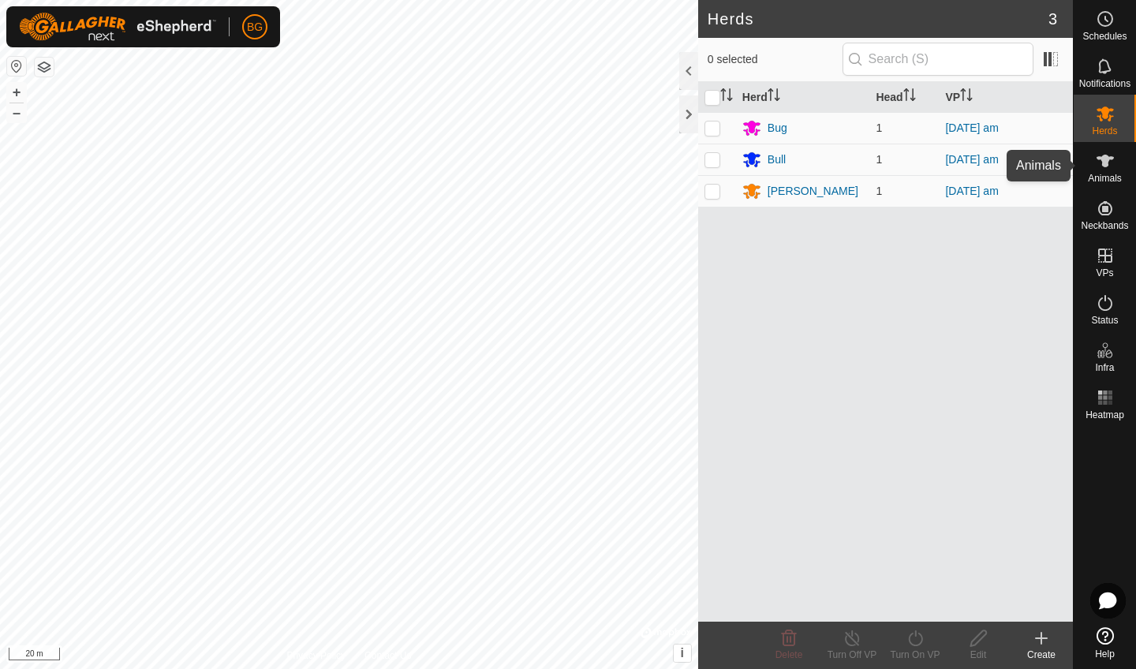
click at [1096, 171] on es-animals-svg-icon at bounding box center [1105, 160] width 28 height 25
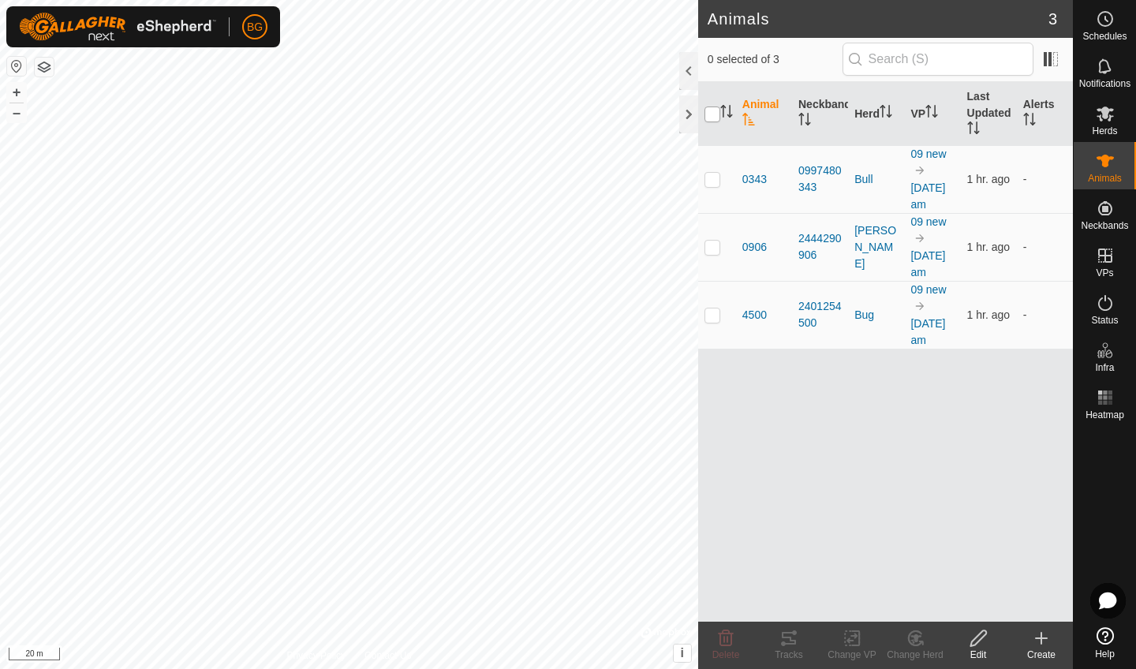
click at [716, 116] on input "checkbox" at bounding box center [713, 115] width 16 height 16
checkbox input "true"
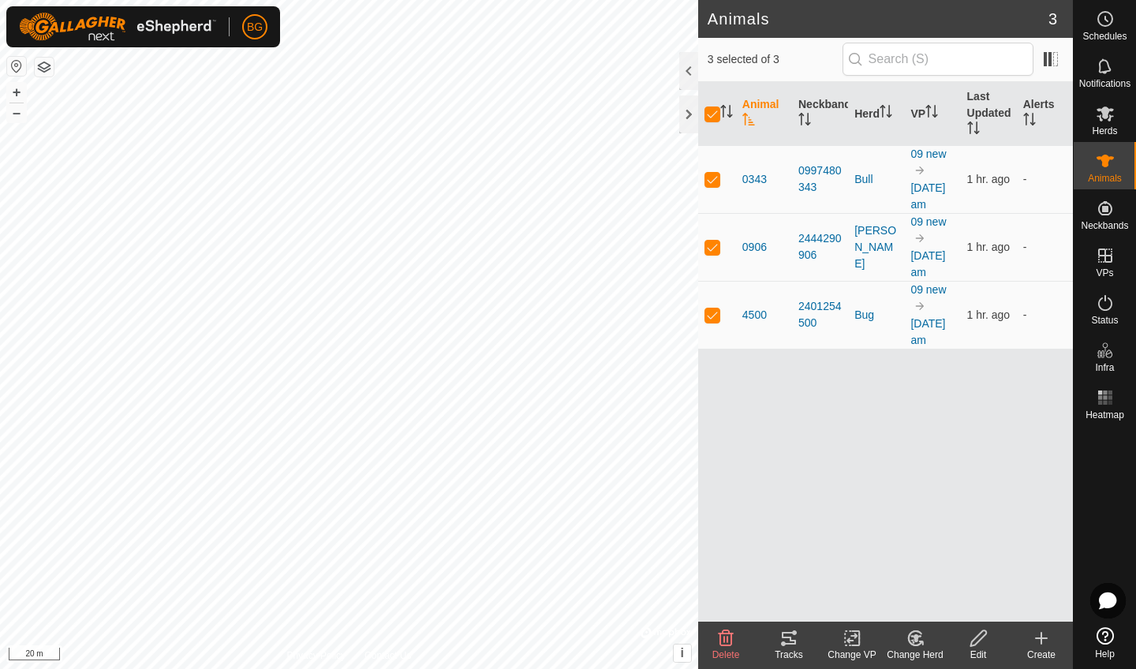
click at [788, 641] on icon at bounding box center [789, 638] width 19 height 19
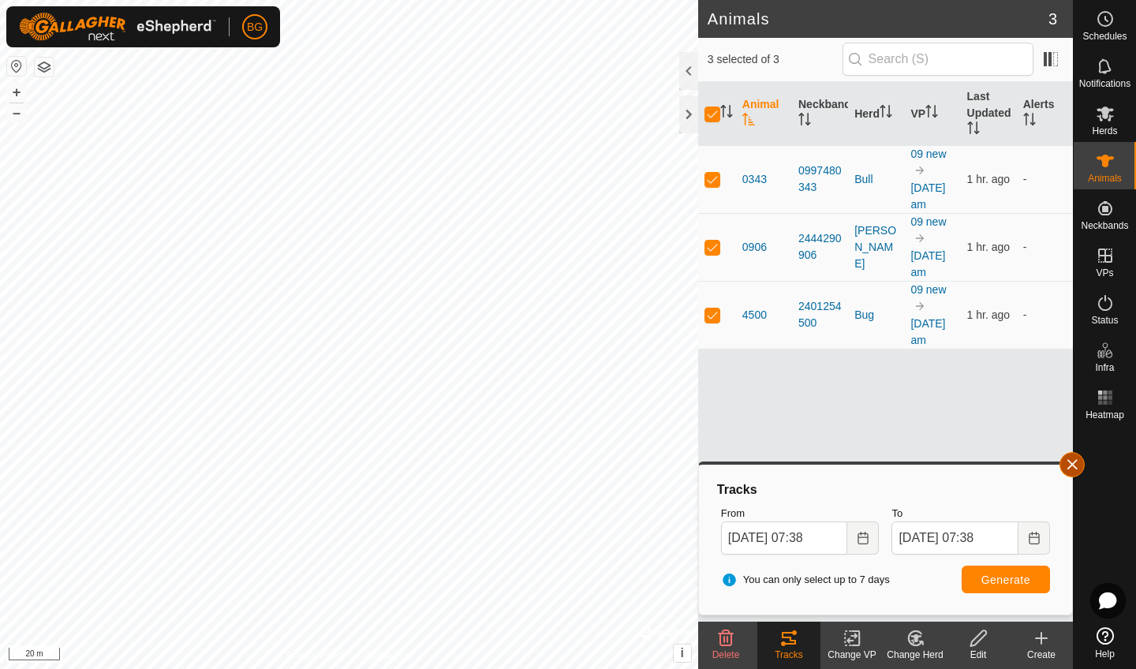
click at [1077, 463] on button "button" at bounding box center [1072, 464] width 25 height 25
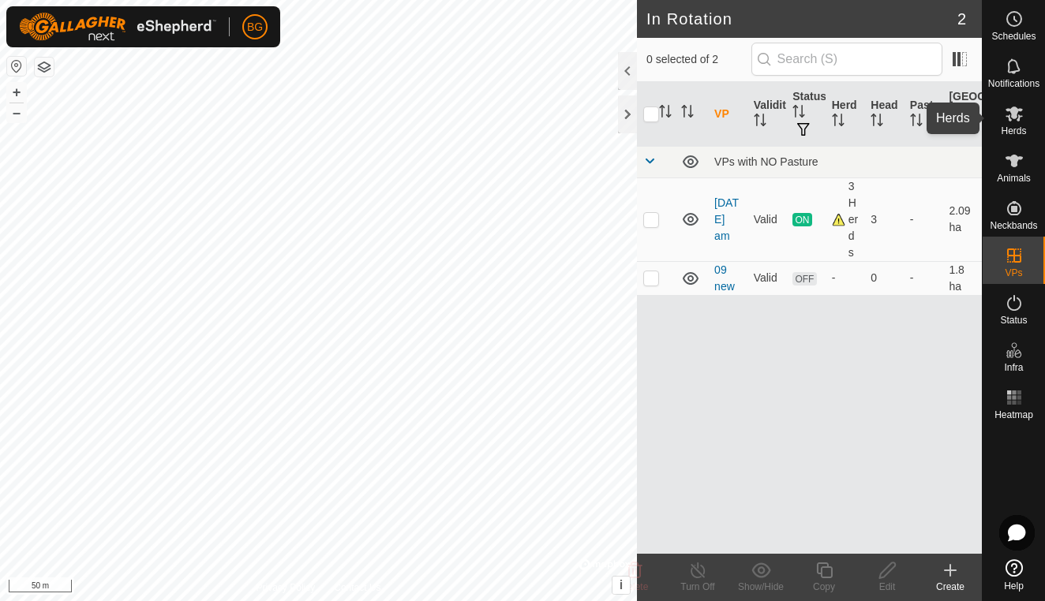
click at [1015, 124] on es-mob-svg-icon at bounding box center [1014, 113] width 28 height 25
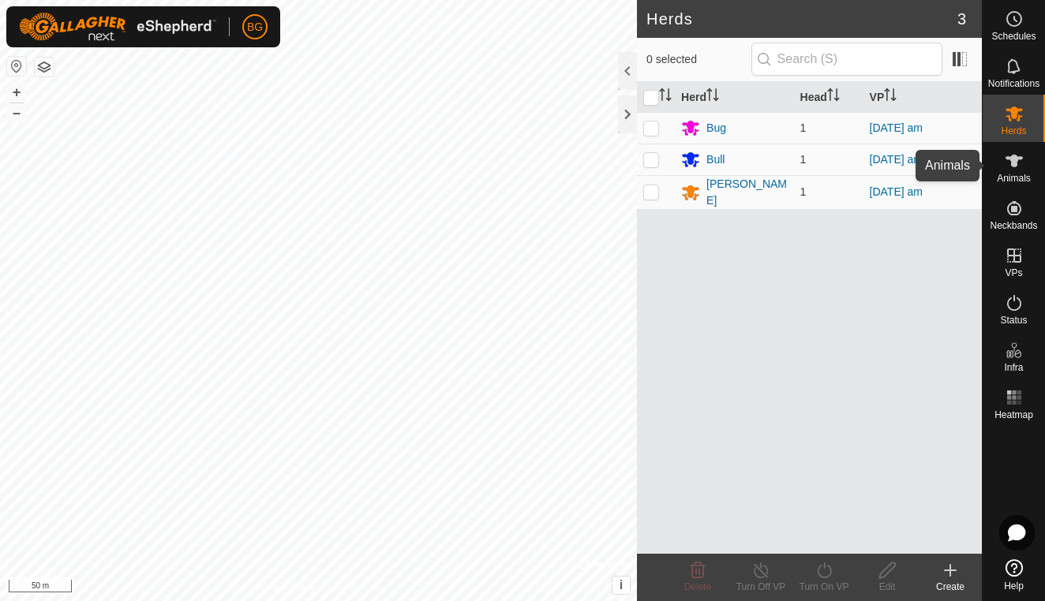
click at [1016, 169] on icon at bounding box center [1013, 160] width 19 height 19
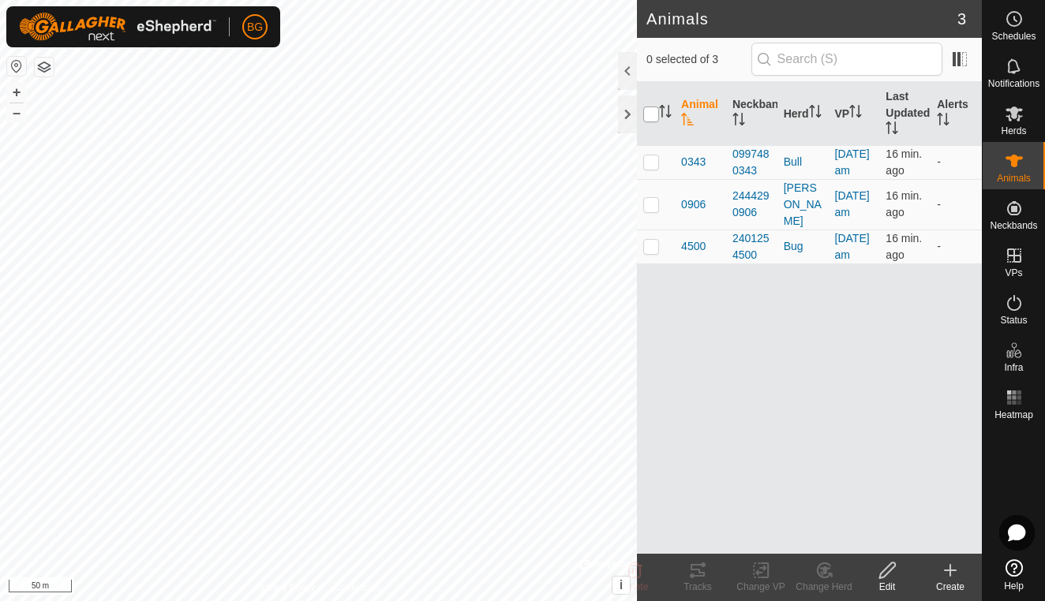
click at [652, 119] on input "checkbox" at bounding box center [651, 115] width 16 height 16
checkbox input "true"
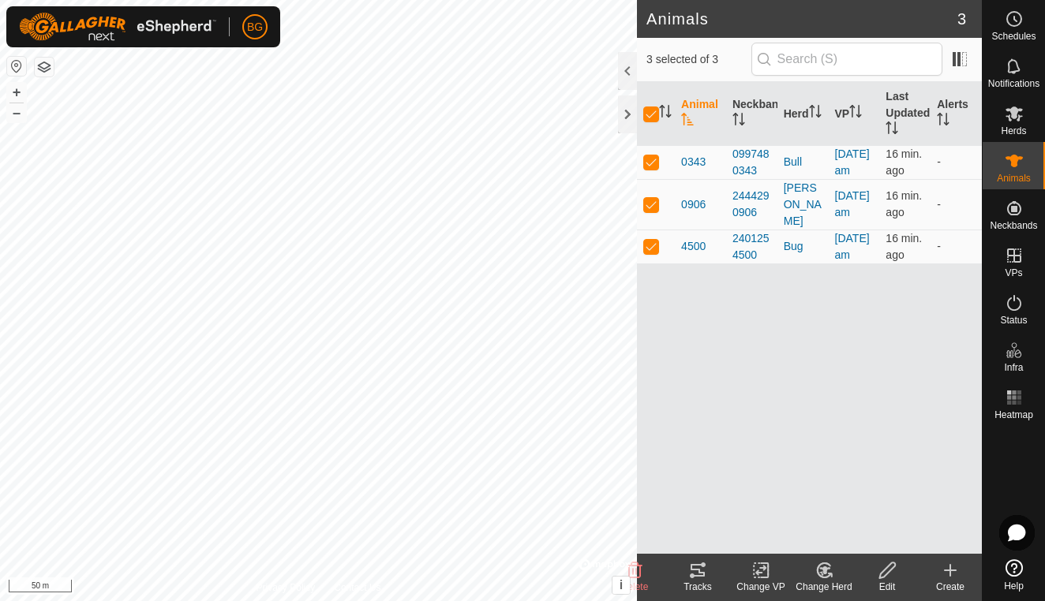
click at [703, 579] on icon at bounding box center [697, 570] width 19 height 19
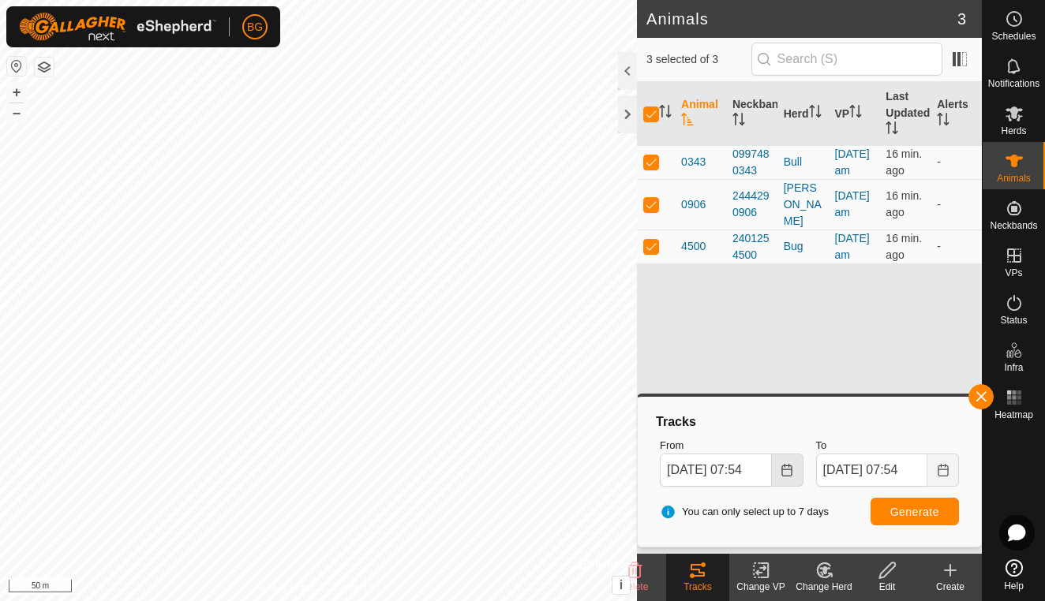
click at [786, 477] on button "Choose Date" at bounding box center [788, 470] width 32 height 33
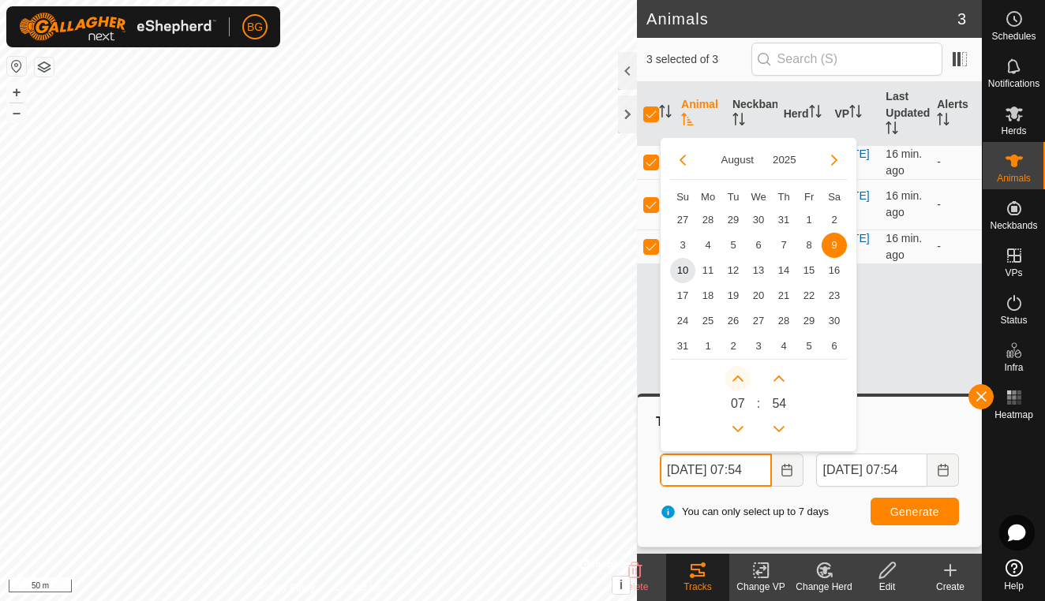
click at [741, 379] on button "Next Hour" at bounding box center [737, 378] width 25 height 25
click at [742, 380] on span "Next Hour" at bounding box center [742, 380] width 0 height 0
click at [741, 379] on button "Next Hour" at bounding box center [737, 378] width 25 height 25
click at [741, 379] on icon "Next Hour" at bounding box center [737, 379] width 11 height 6
click at [681, 271] on span "10" at bounding box center [682, 270] width 25 height 25
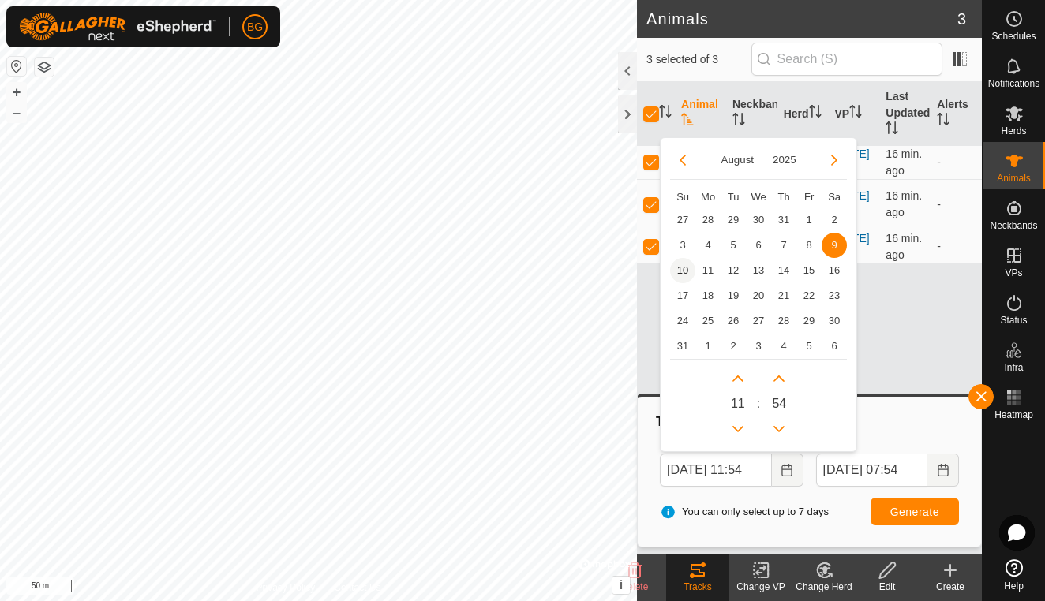
type input "[DATE] 11:54"
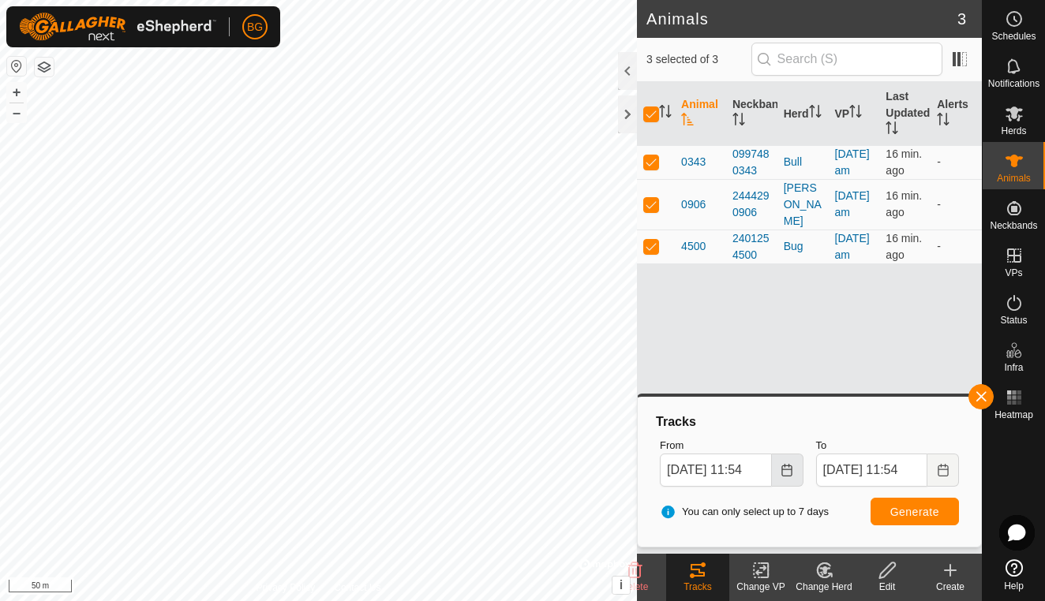
click at [780, 466] on button "Choose Date" at bounding box center [788, 470] width 32 height 33
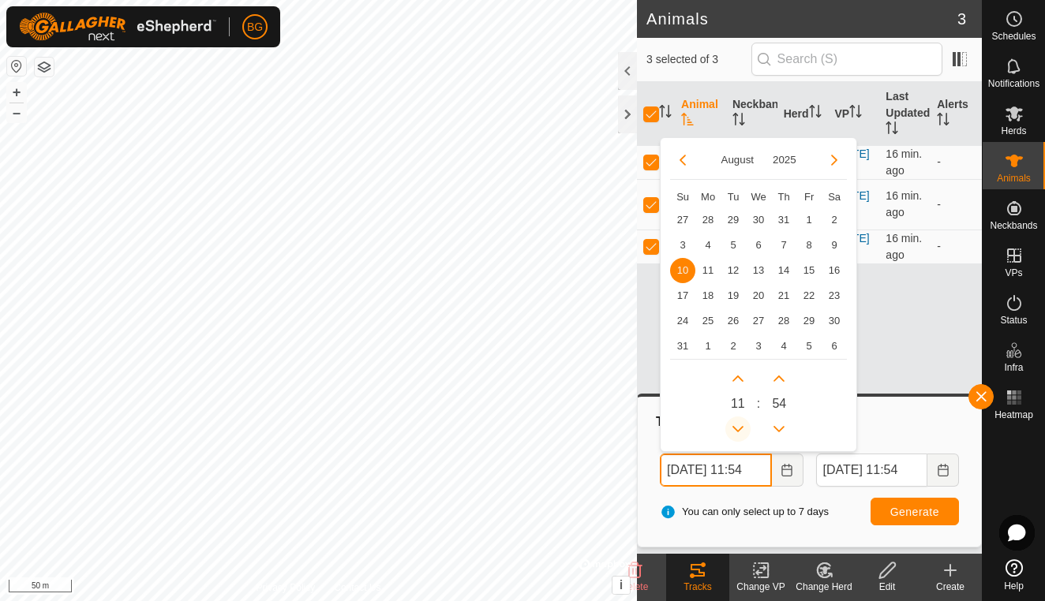
click at [740, 428] on button "Previous Hour" at bounding box center [737, 429] width 25 height 25
click at [741, 429] on span "Previous Hour" at bounding box center [741, 429] width 0 height 0
click at [740, 428] on button "Previous Hour" at bounding box center [737, 429] width 25 height 25
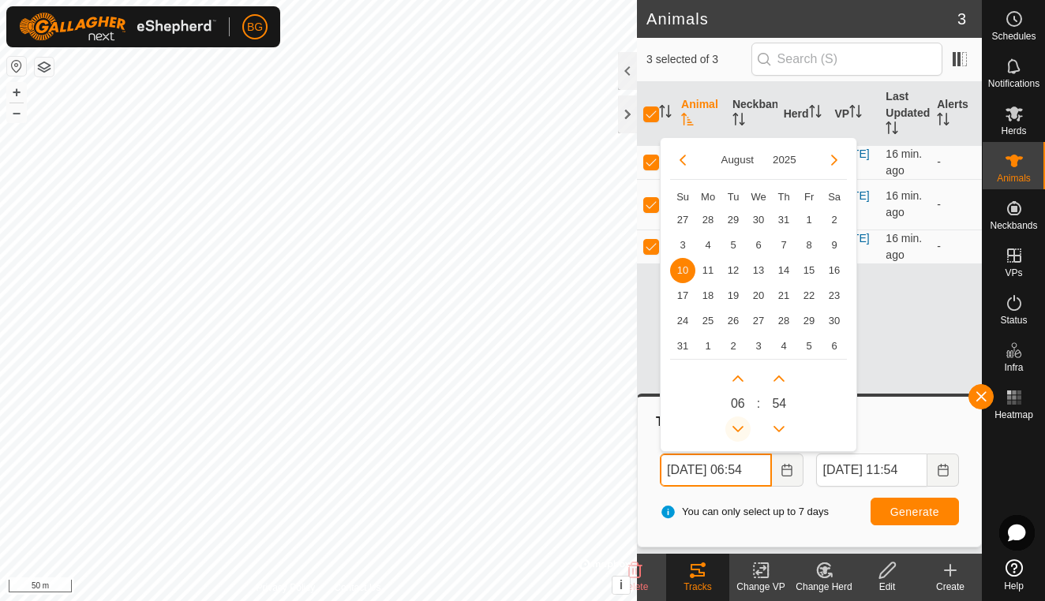
click at [740, 428] on icon "Previous Hour" at bounding box center [737, 429] width 11 height 6
click at [740, 428] on button "Previous Hour" at bounding box center [737, 429] width 25 height 25
click at [740, 428] on icon "Previous Hour" at bounding box center [737, 429] width 11 height 6
click at [740, 428] on button "Previous Hour" at bounding box center [737, 429] width 25 height 25
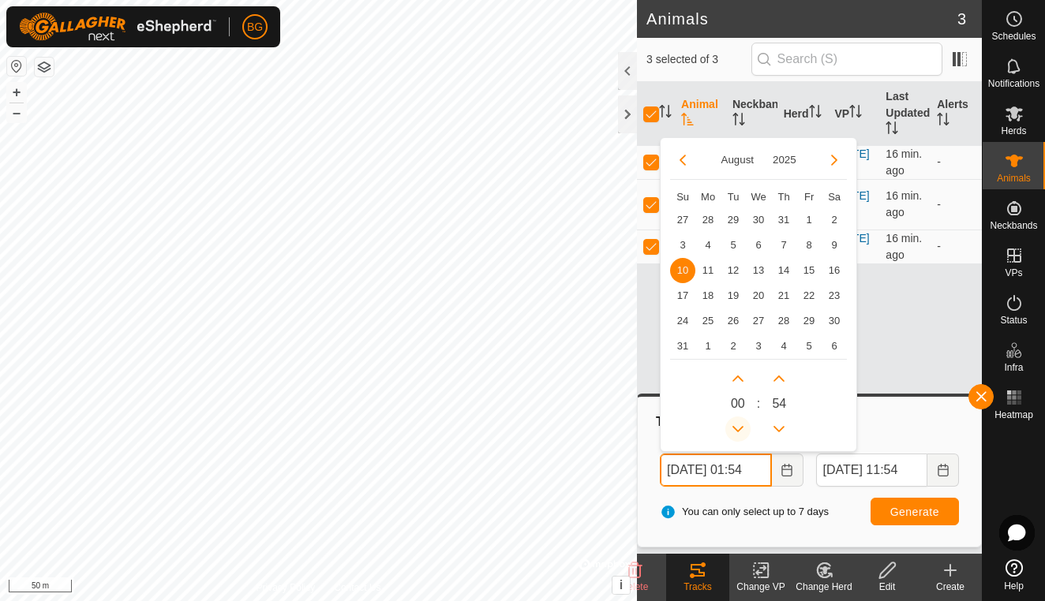
click at [740, 428] on icon "Previous Hour" at bounding box center [737, 429] width 11 height 6
type input "[DATE] 00:54"
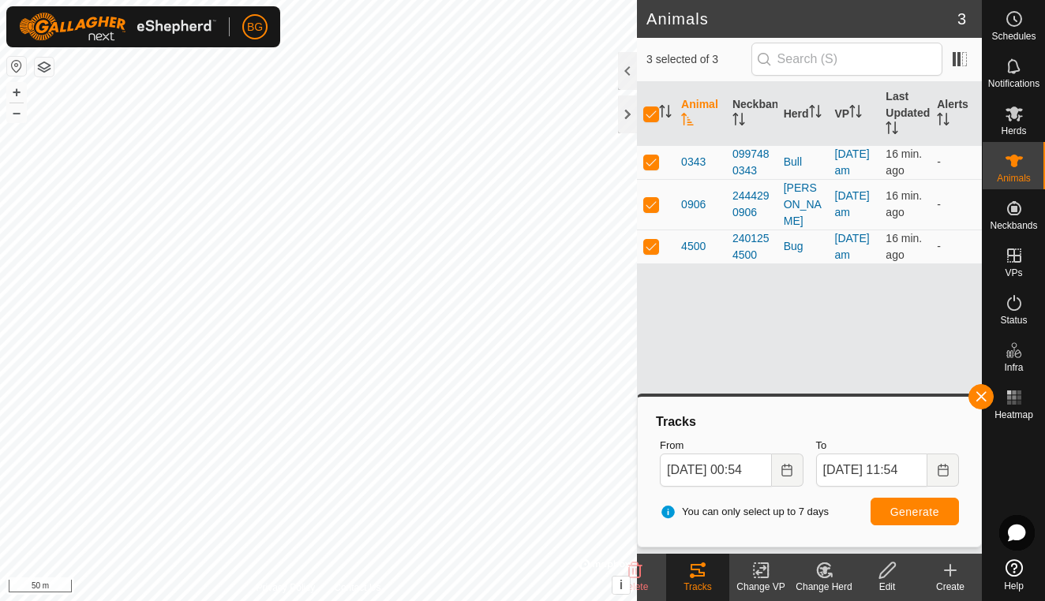
click at [919, 515] on span "Generate" at bounding box center [914, 512] width 49 height 13
click at [1013, 392] on rect at bounding box center [1013, 393] width 4 height 4
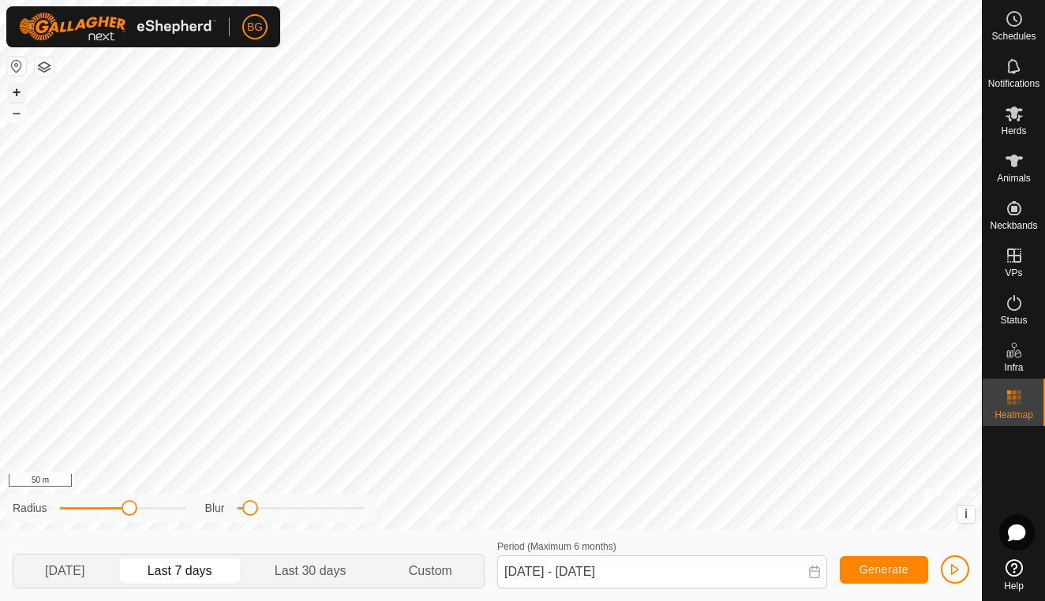
click at [13, 93] on button "+" at bounding box center [16, 92] width 19 height 19
click at [306, 0] on html "BG Schedules Notifications Herds Animals Neckbands VPs Status Infra Heatmap Hel…" at bounding box center [522, 300] width 1045 height 601
drag, startPoint x: 129, startPoint y: 509, endPoint x: 128, endPoint y: 521, distance: 11.9
click at [128, 521] on div "Radius Blur" at bounding box center [191, 508] width 370 height 29
drag, startPoint x: 252, startPoint y: 510, endPoint x: 283, endPoint y: 511, distance: 30.8
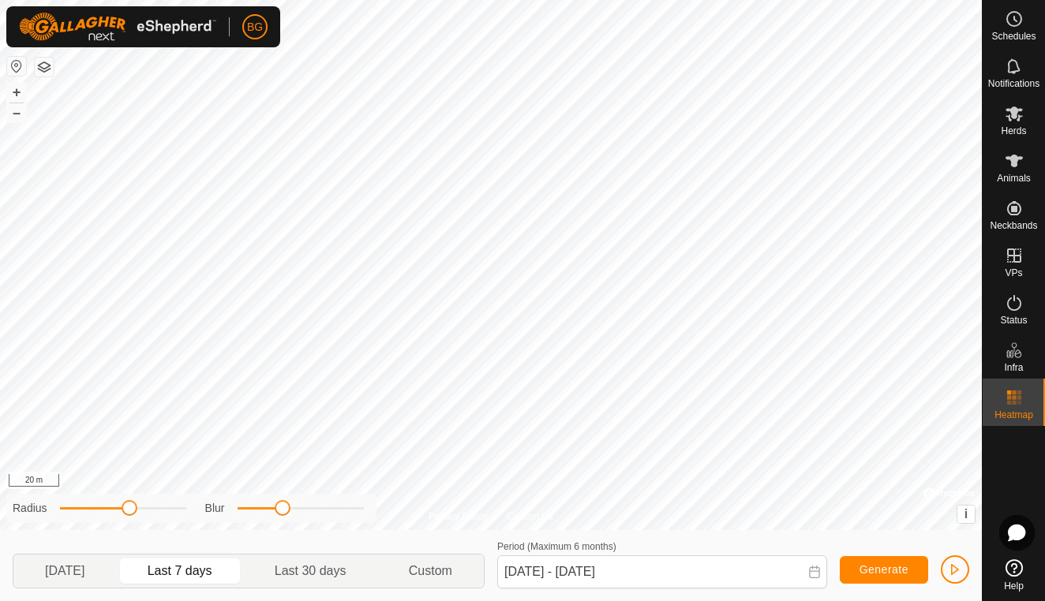
click at [283, 511] on span at bounding box center [283, 508] width 16 height 16
click at [69, 576] on p-togglebutton "[DATE]" at bounding box center [64, 571] width 103 height 33
click at [193, 567] on p-togglebutton "Last 7 days" at bounding box center [180, 571] width 127 height 33
click at [86, 573] on p-togglebutton "[DATE]" at bounding box center [64, 571] width 103 height 33
click at [206, 572] on p-togglebutton "Last 7 days" at bounding box center [180, 571] width 127 height 33
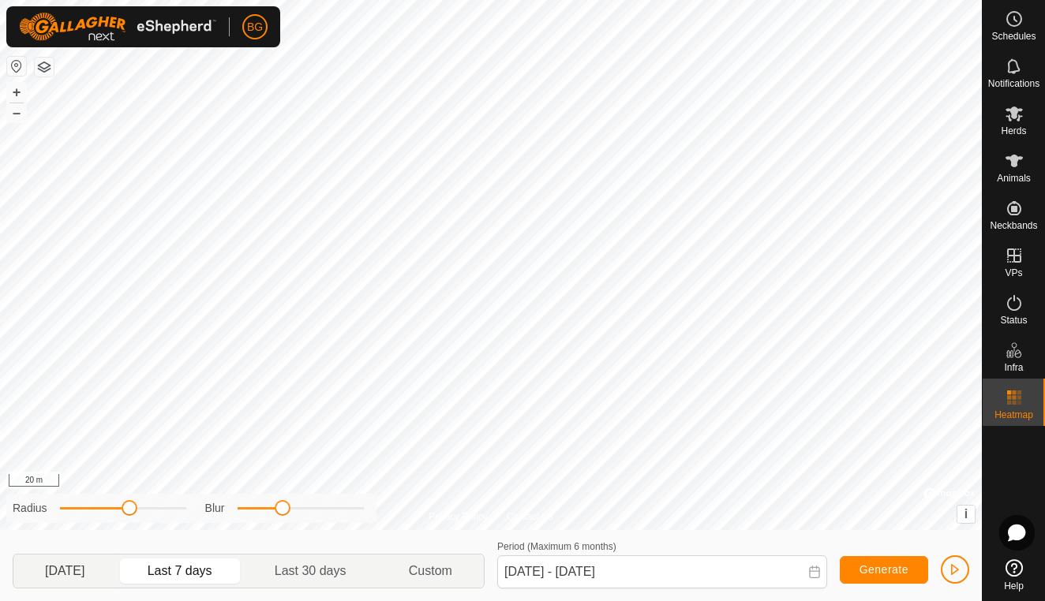
click at [67, 577] on p-togglebutton "[DATE]" at bounding box center [64, 571] width 103 height 33
click at [17, 114] on button "–" at bounding box center [16, 112] width 19 height 19
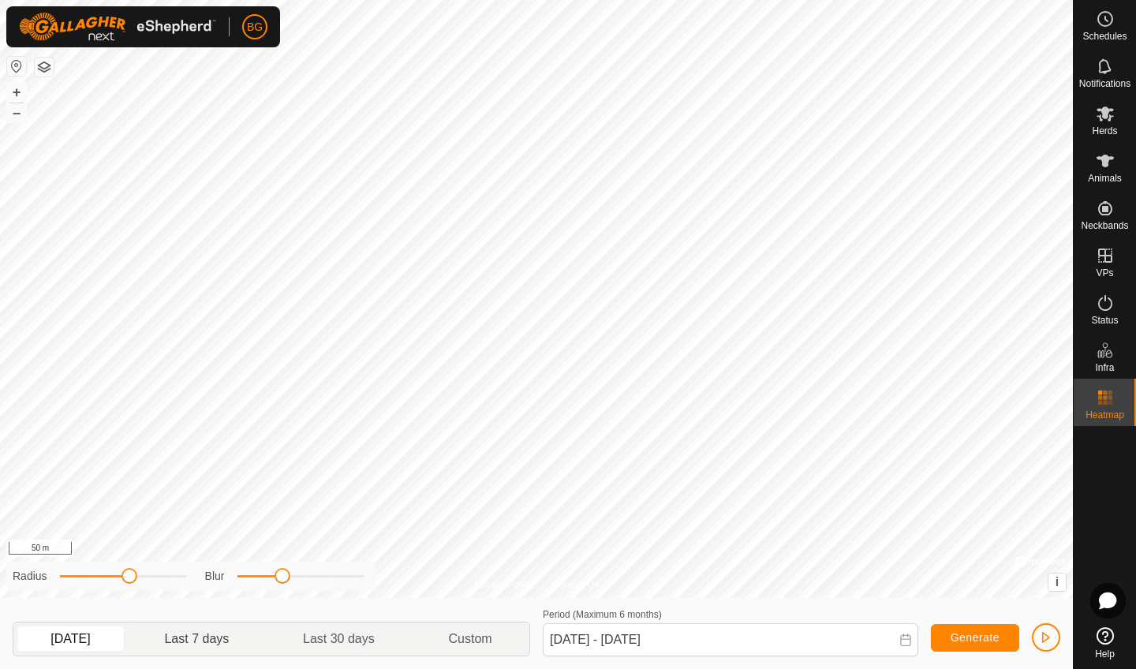
click at [211, 600] on p-togglebutton "Last 7 days" at bounding box center [197, 639] width 139 height 33
type input "[DATE] - [DATE]"
click at [1044, 600] on span "button" at bounding box center [1046, 637] width 13 height 13
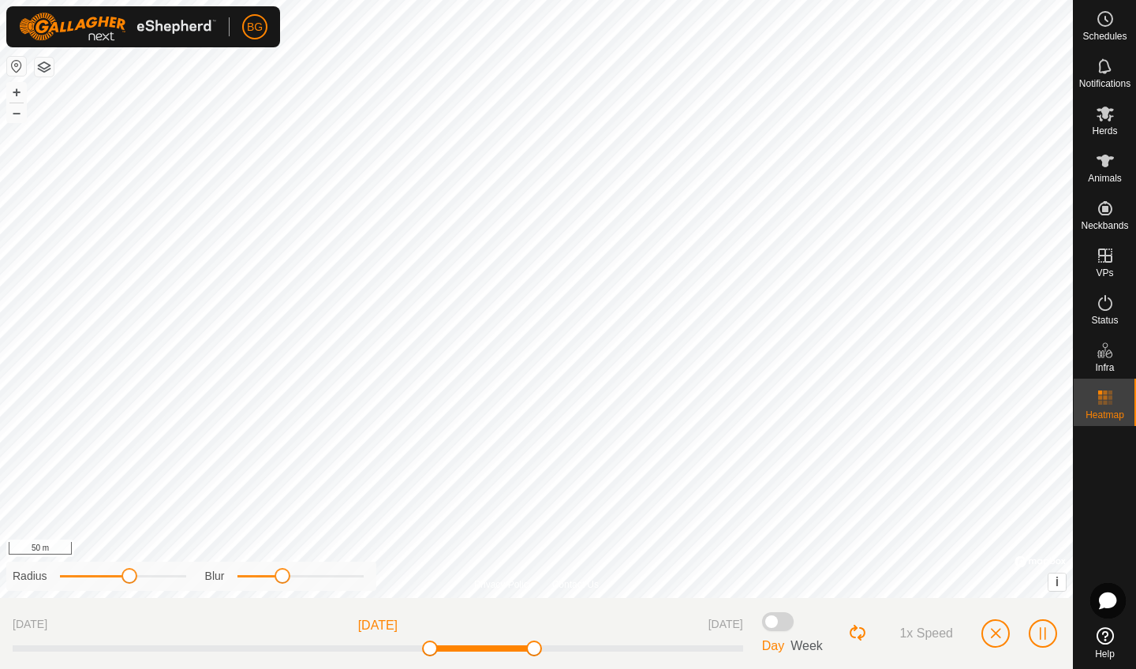
click at [806, 600] on span "Week" at bounding box center [807, 645] width 32 height 13
click at [1000, 600] on span "button" at bounding box center [995, 633] width 13 height 13
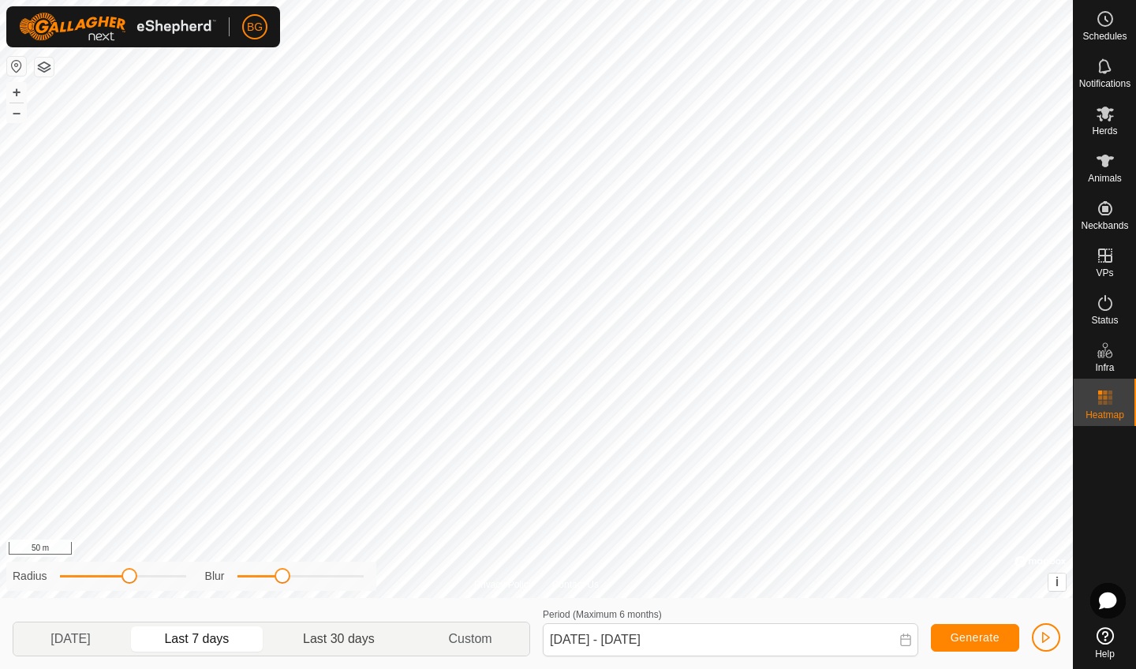
click at [365, 600] on p-togglebutton "Last 30 days" at bounding box center [339, 639] width 145 height 33
type input "[DATE] - [DATE]"
click at [1044, 600] on span "button" at bounding box center [1046, 637] width 13 height 13
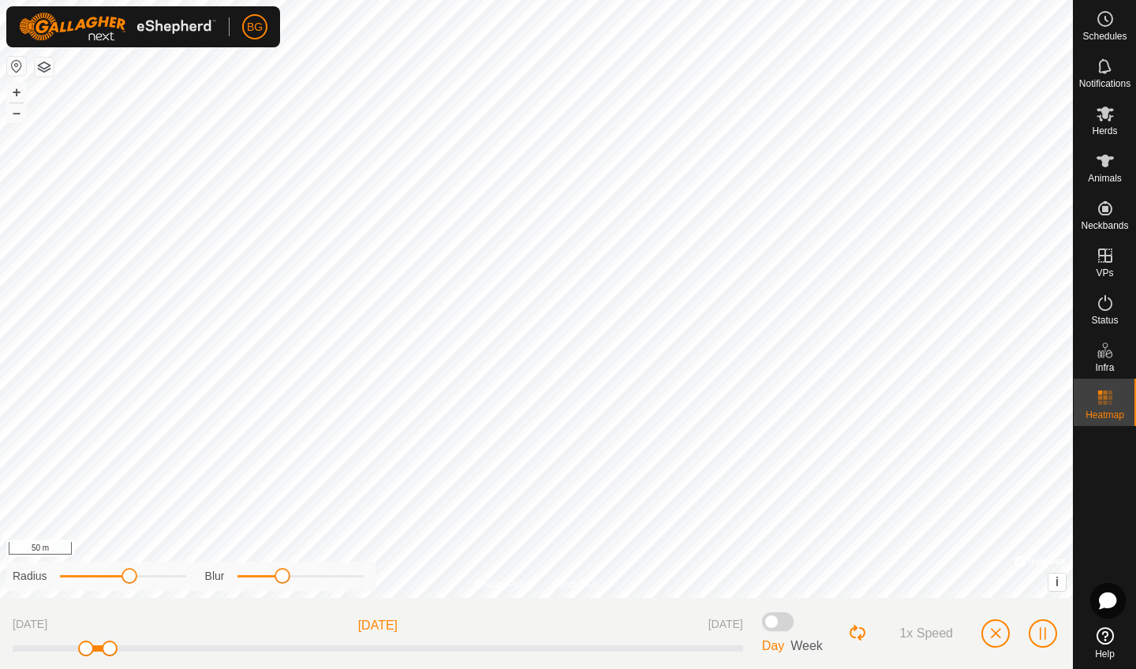
click at [994, 600] on span "button" at bounding box center [995, 633] width 13 height 13
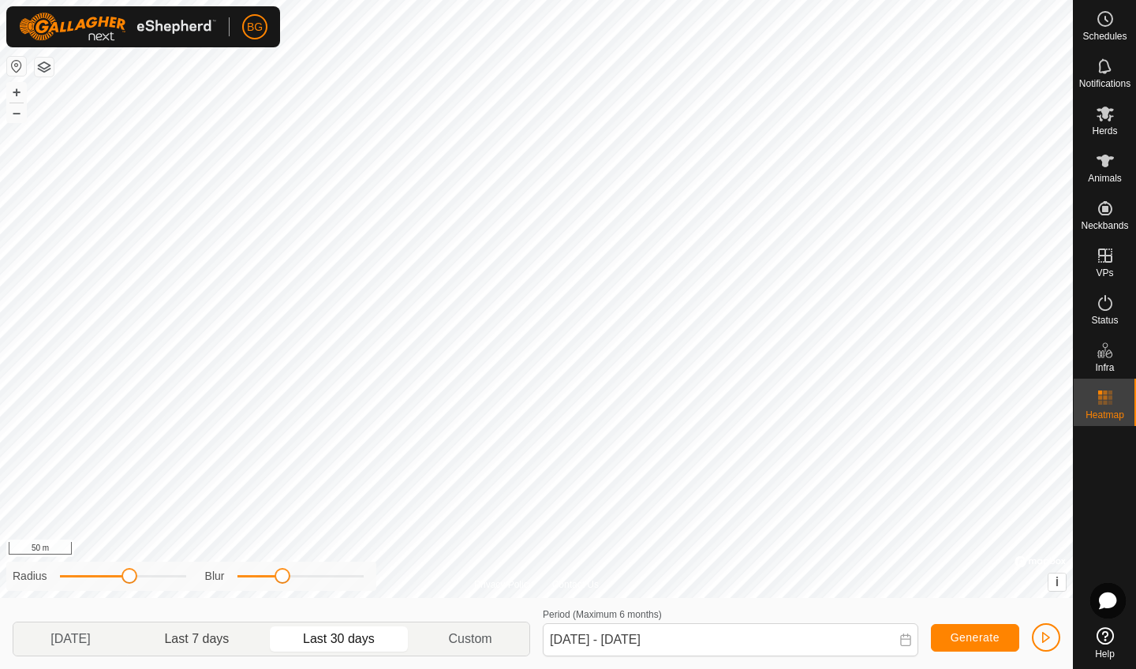
click at [189, 600] on p-togglebutton "Last 7 days" at bounding box center [197, 639] width 139 height 33
type input "[DATE] - [DATE]"
click at [1044, 600] on span "button" at bounding box center [1046, 637] width 13 height 13
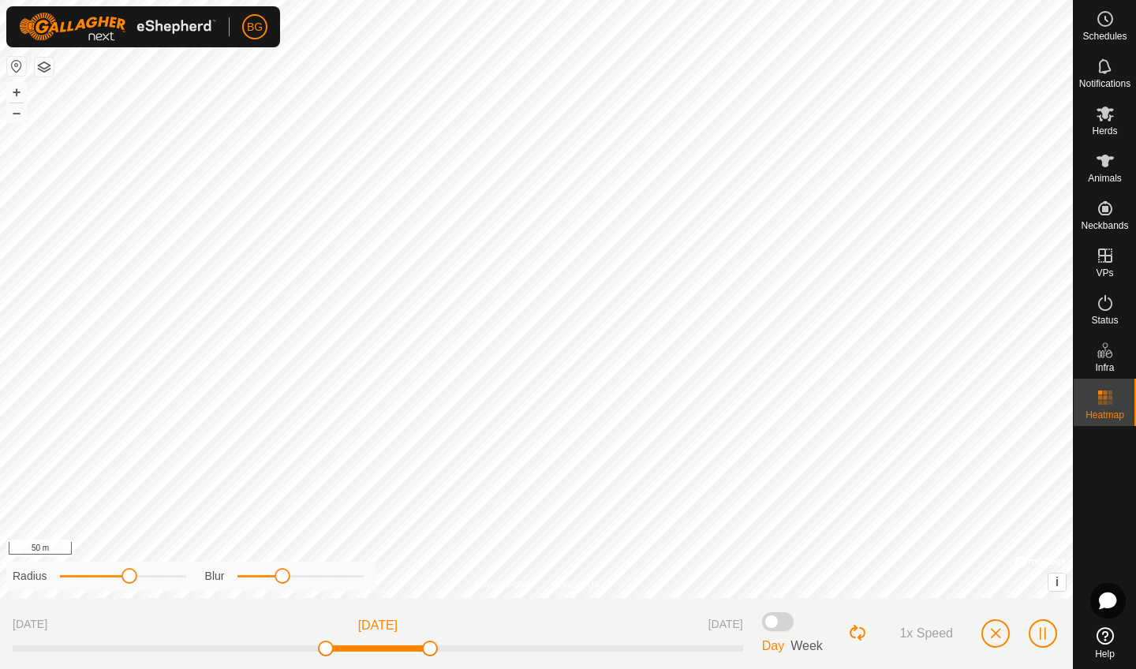
click at [1000, 600] on span "button" at bounding box center [995, 633] width 13 height 13
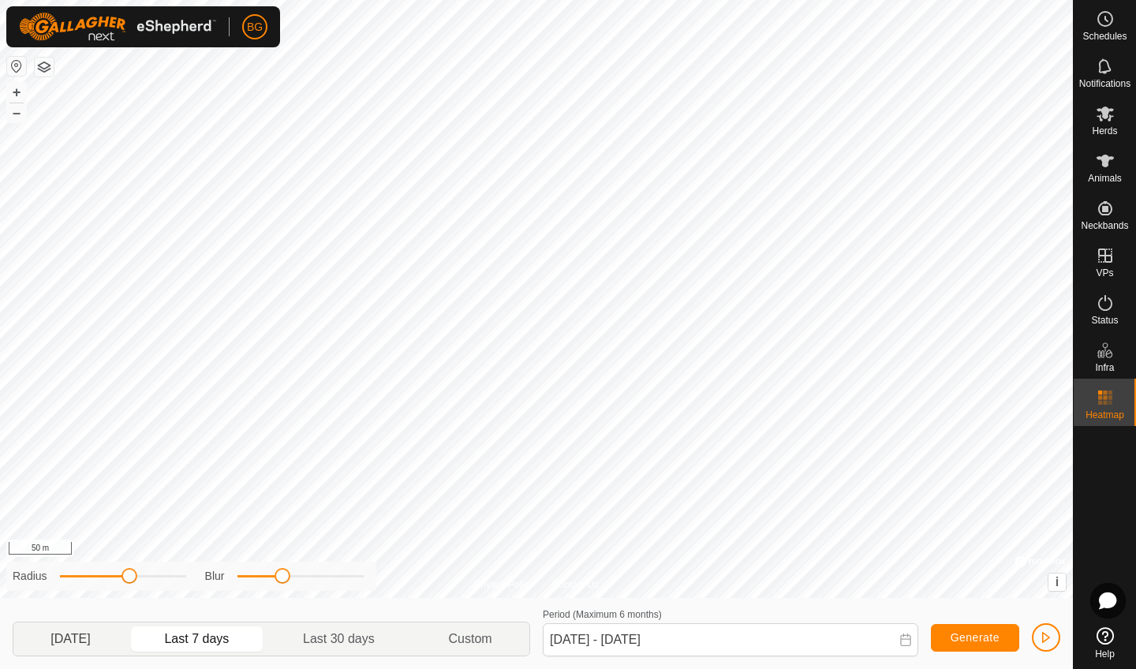
click at [53, 600] on span "[DATE]" at bounding box center [69, 639] width 39 height 19
type input "[DATE] - [DATE]"
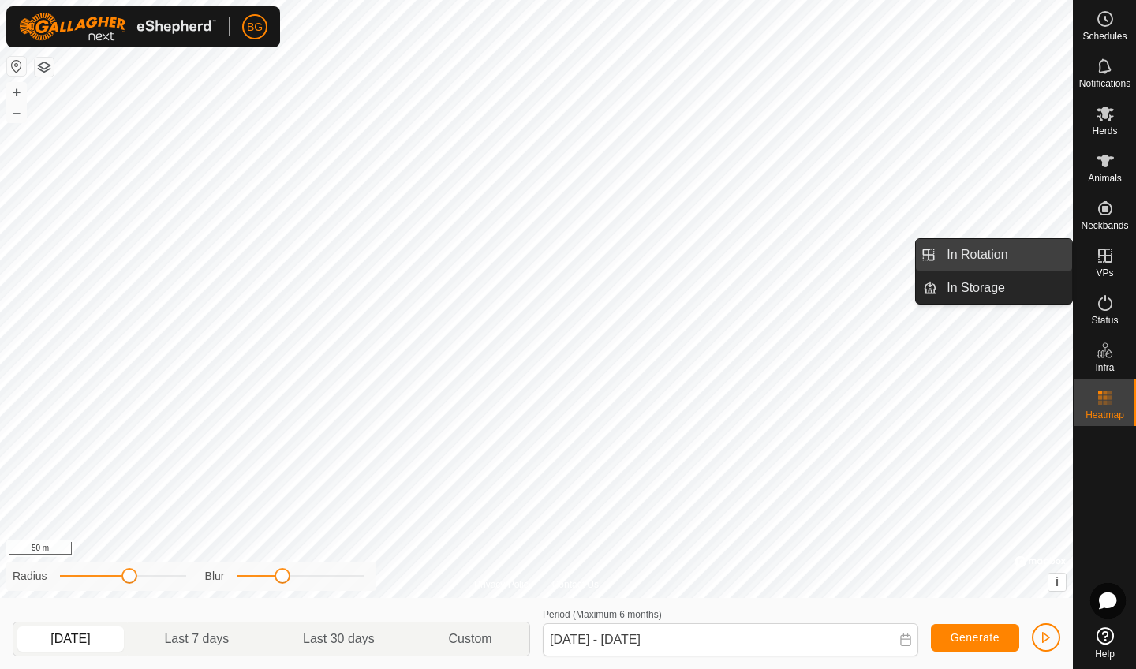
click at [997, 254] on link "In Rotation" at bounding box center [1004, 255] width 135 height 32
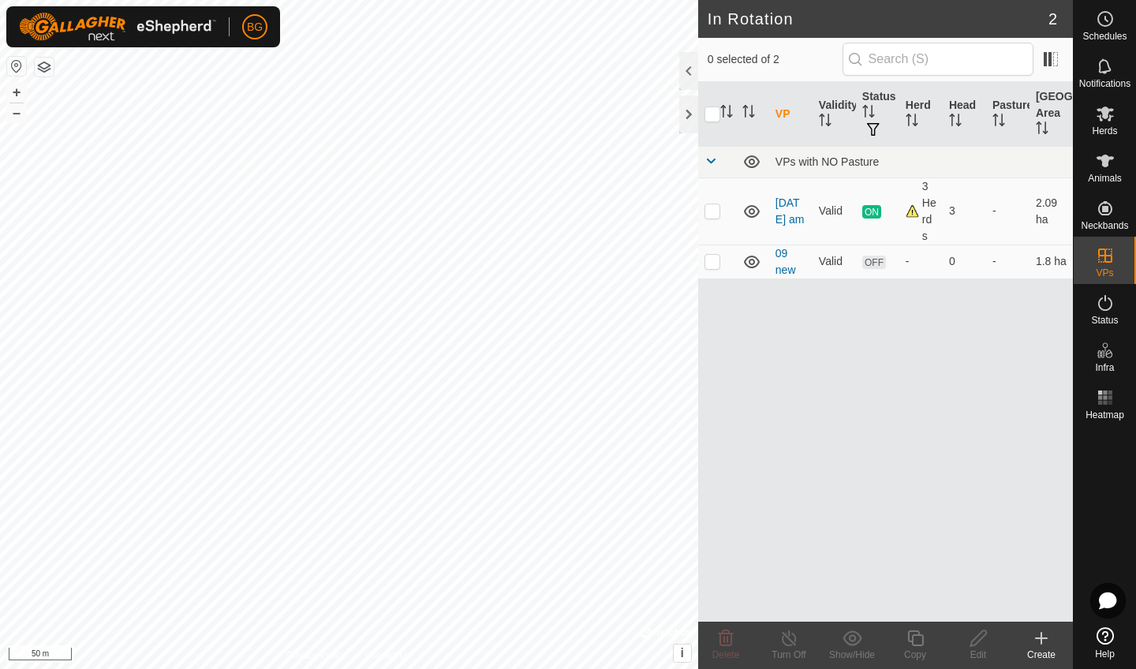
click at [1040, 600] on icon at bounding box center [1041, 638] width 19 height 19
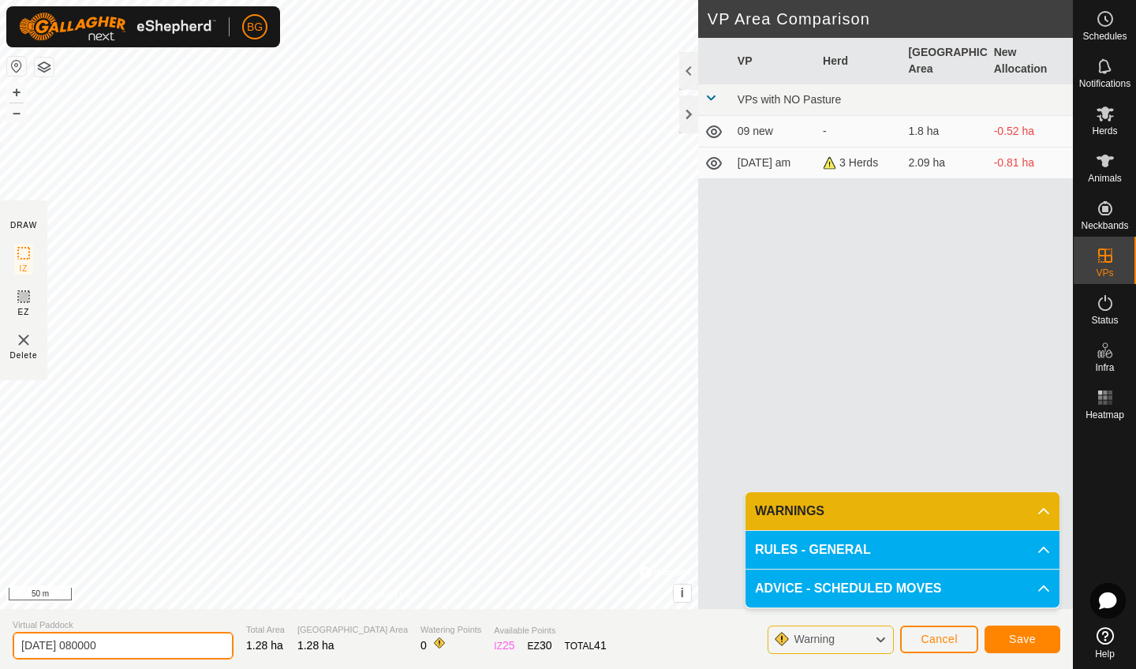
click at [153, 600] on input "[DATE] 080000" at bounding box center [123, 646] width 221 height 28
type input "2"
type input "10 pm"
click at [1026, 600] on span "Save" at bounding box center [1022, 639] width 27 height 13
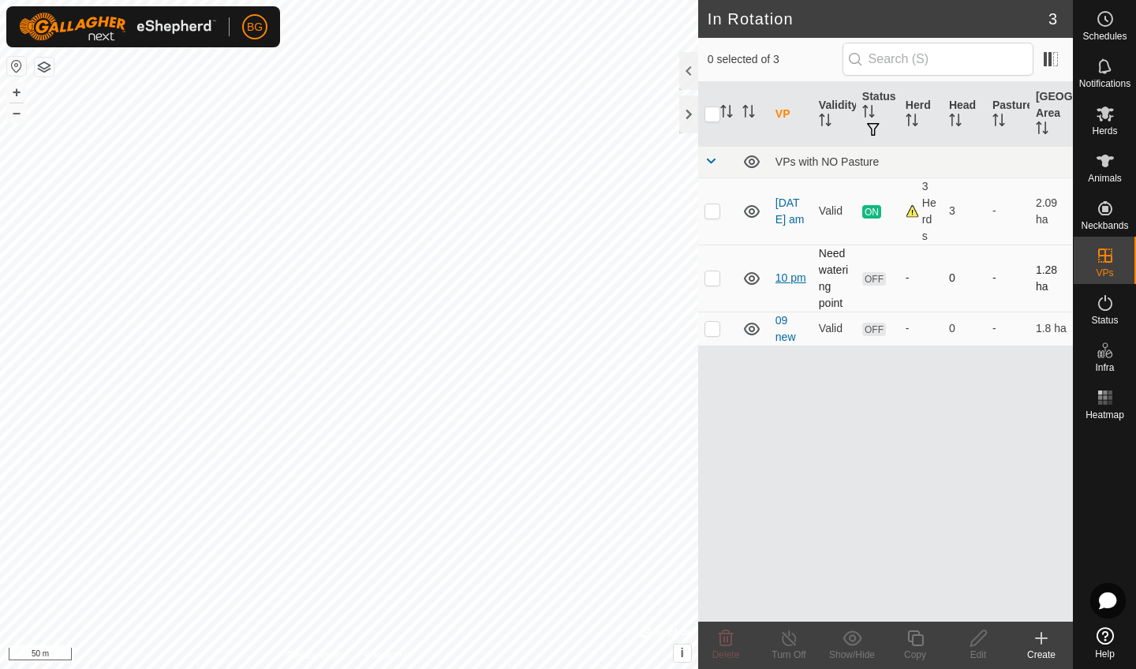
click at [795, 281] on link "10 pm" at bounding box center [791, 277] width 31 height 13
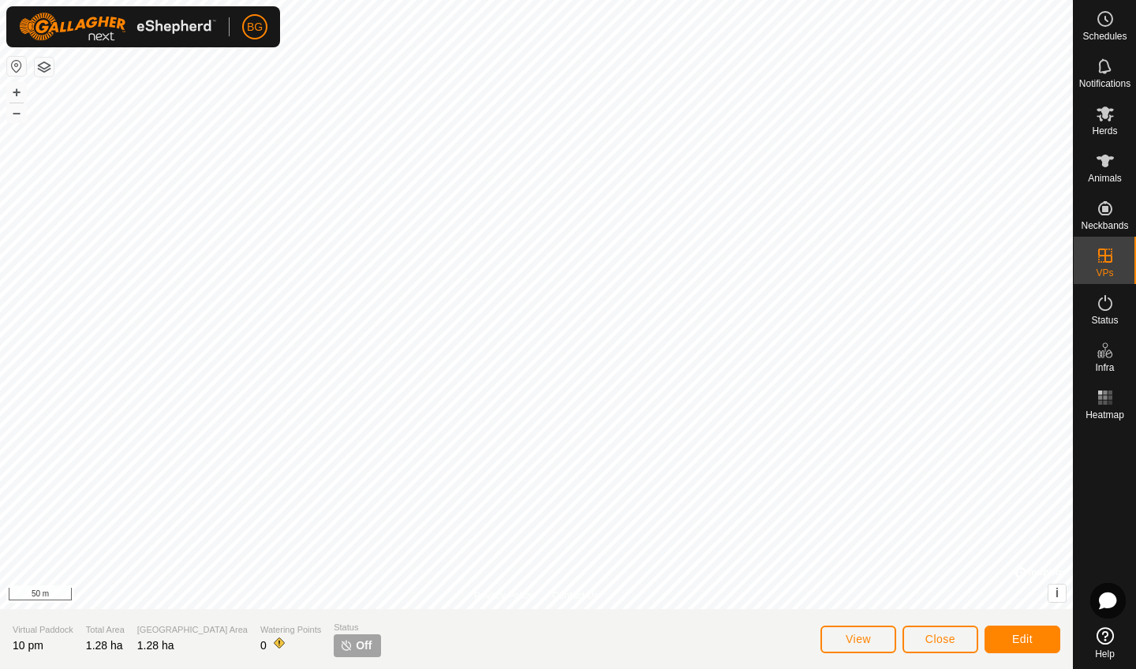
click at [937, 600] on span "Close" at bounding box center [940, 639] width 30 height 13
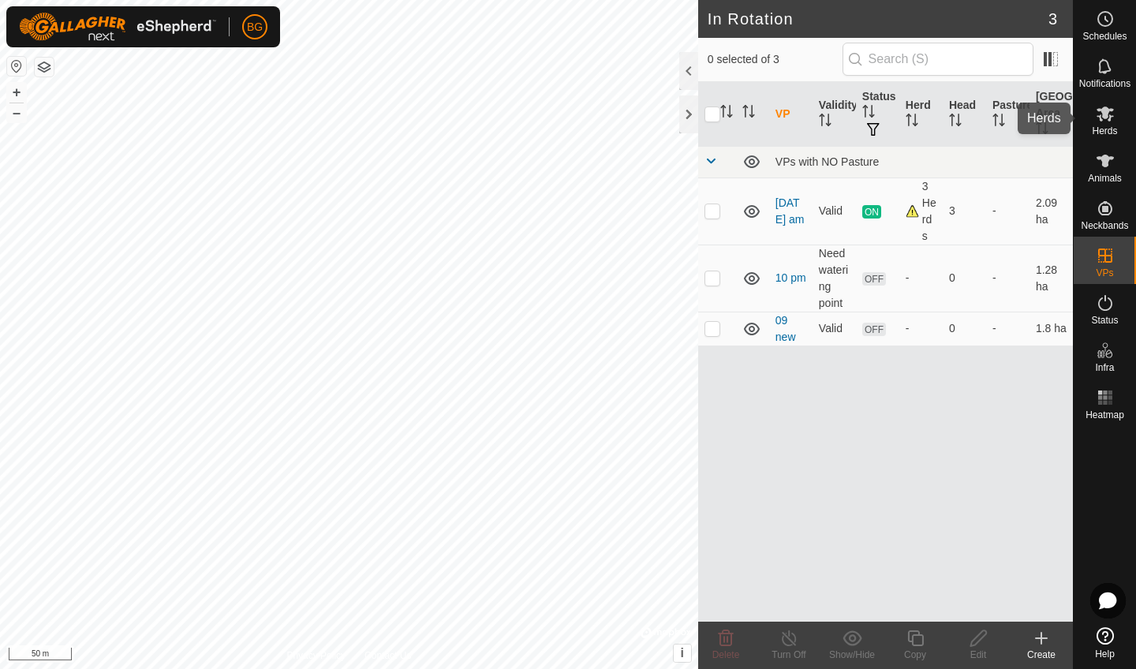
click at [1044, 117] on es-mob-svg-icon at bounding box center [1105, 113] width 28 height 25
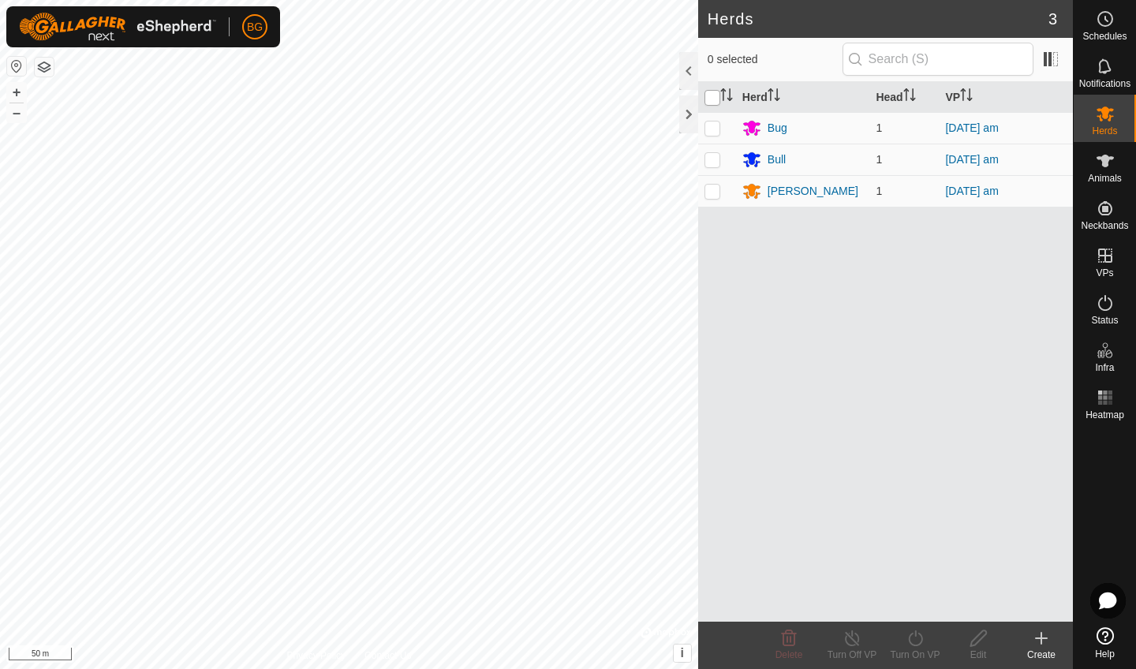
click at [709, 101] on input "checkbox" at bounding box center [713, 98] width 16 height 16
checkbox input "true"
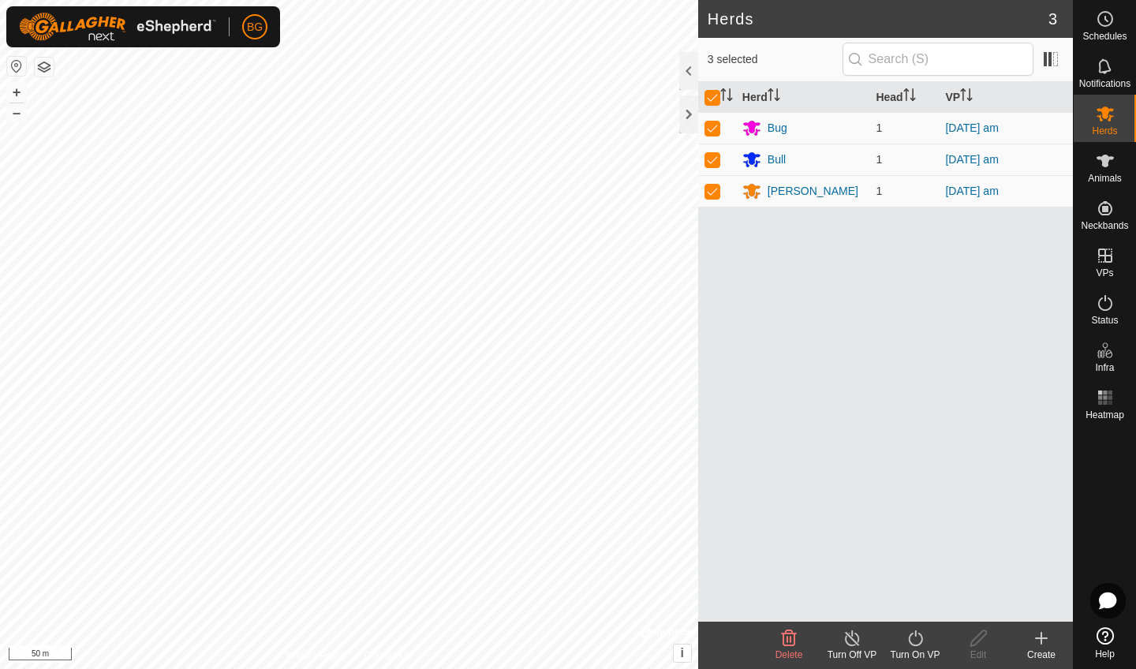
click at [920, 600] on div "Turn On VP" at bounding box center [915, 655] width 63 height 14
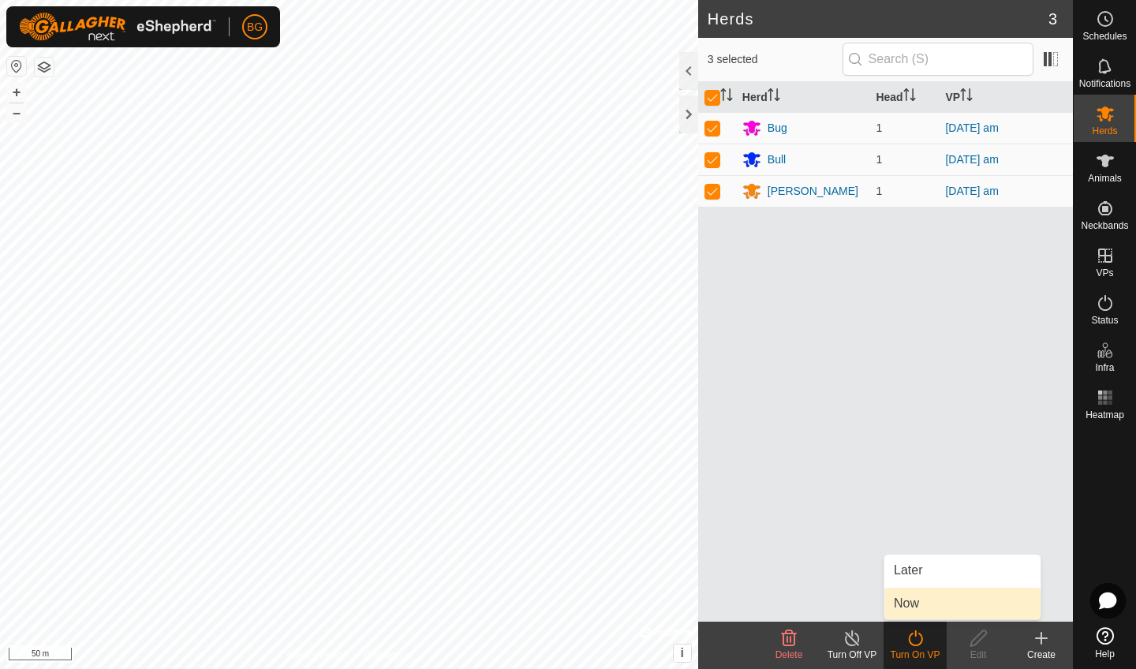
click at [904, 600] on link "Now" at bounding box center [962, 604] width 156 height 32
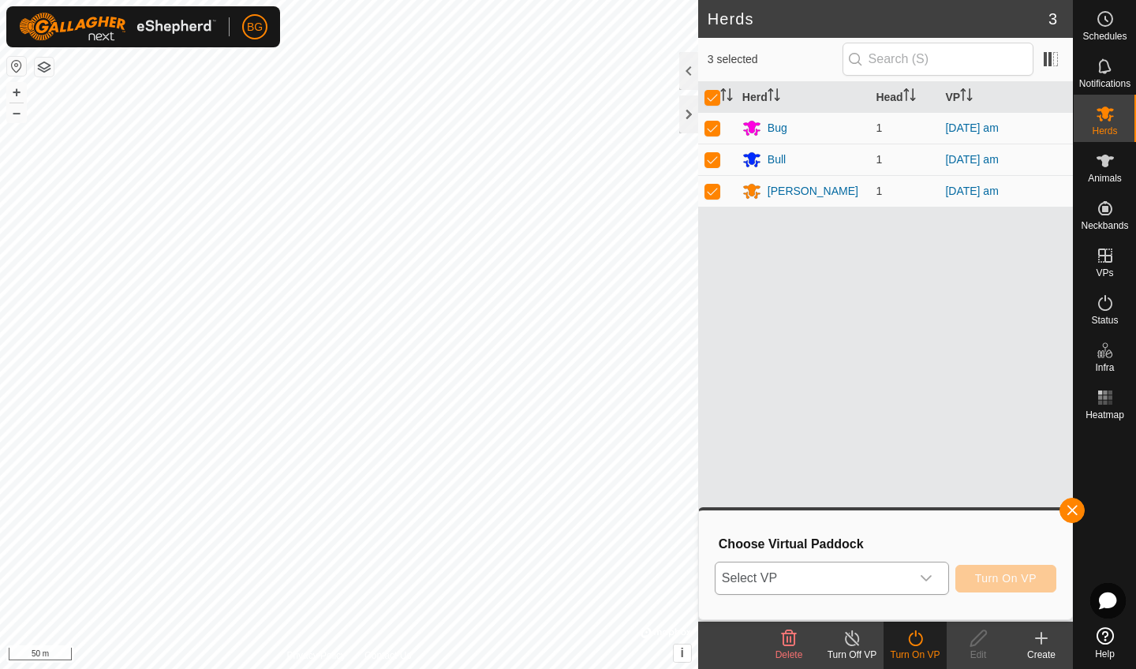
click at [931, 579] on icon "dropdown trigger" at bounding box center [926, 578] width 13 height 13
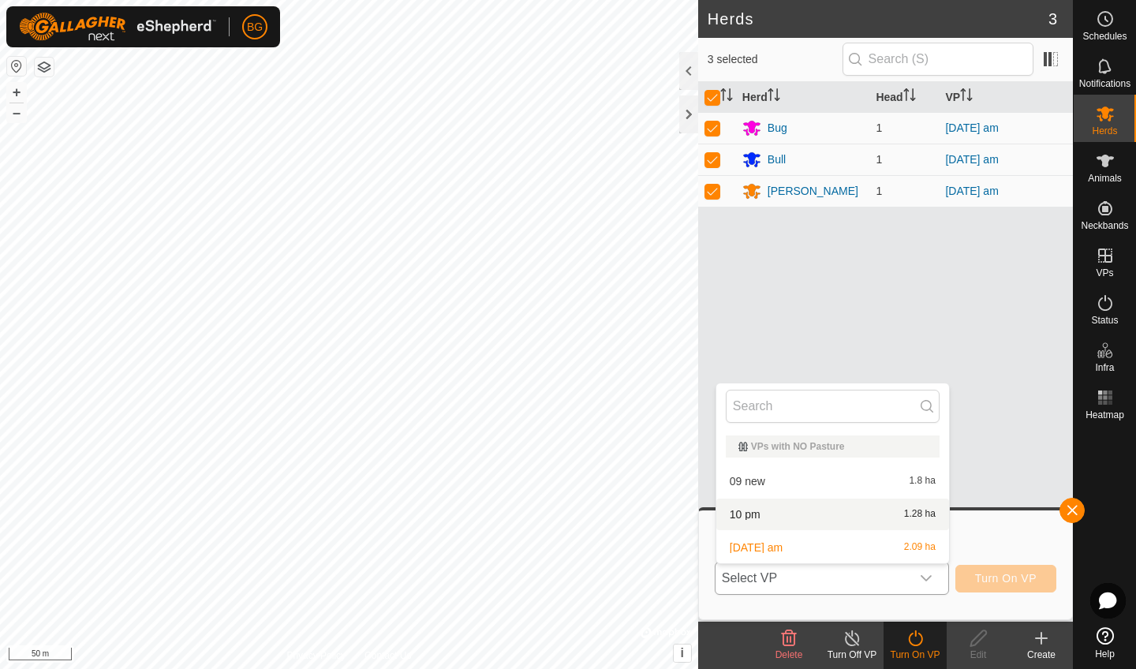
click at [862, 520] on li "10 pm 1.28 ha" at bounding box center [832, 515] width 233 height 32
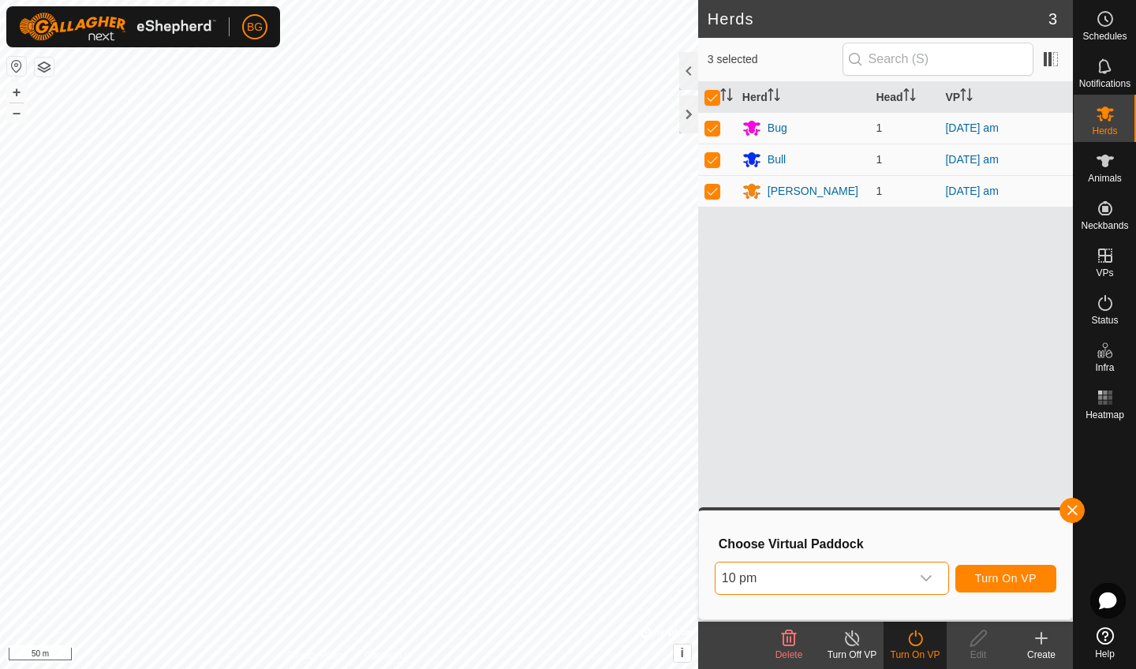
click at [993, 580] on span "Turn On VP" at bounding box center [1006, 578] width 62 height 13
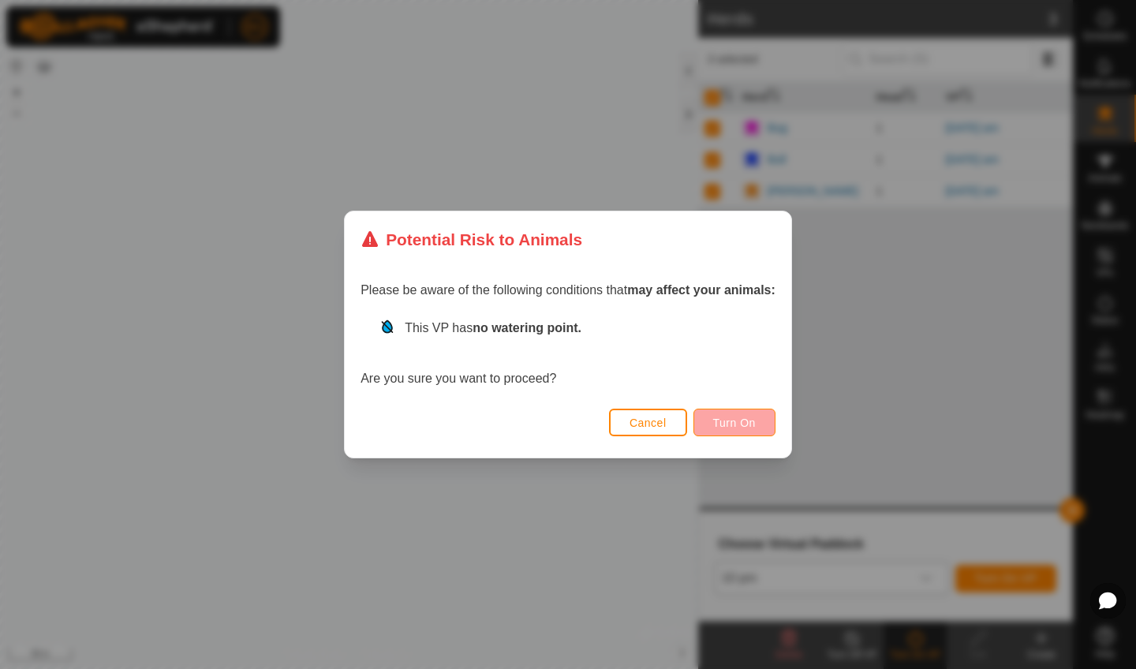
click at [735, 422] on span "Turn On" at bounding box center [734, 423] width 43 height 13
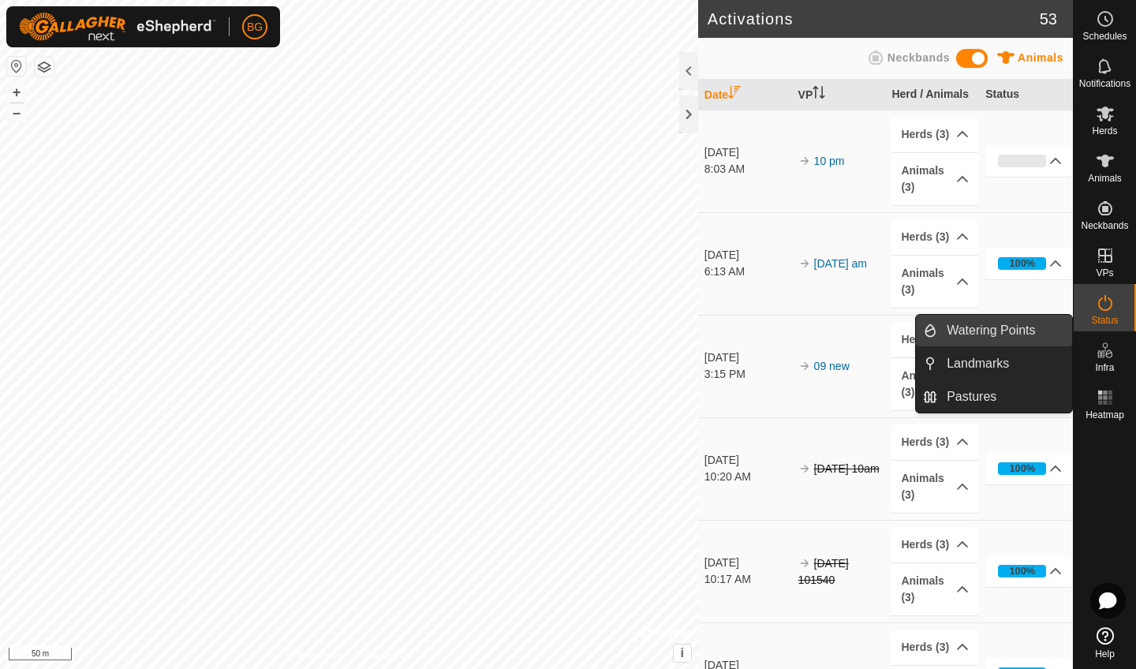
click at [1044, 334] on link "Watering Points" at bounding box center [1004, 331] width 135 height 32
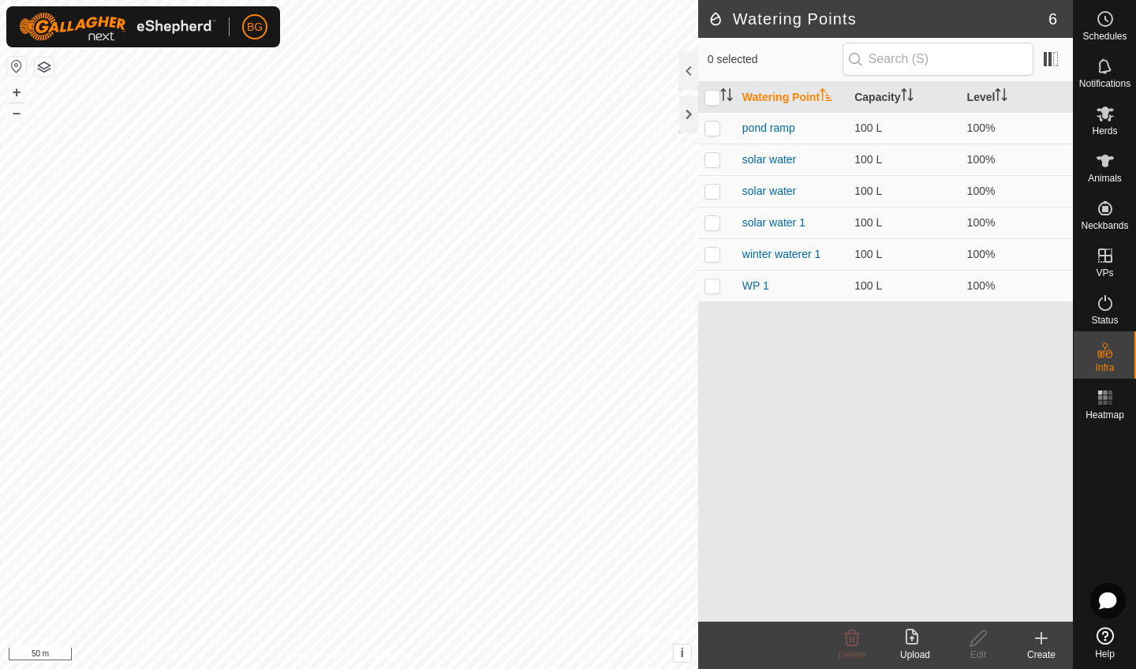
click at [1038, 600] on icon at bounding box center [1041, 638] width 11 height 0
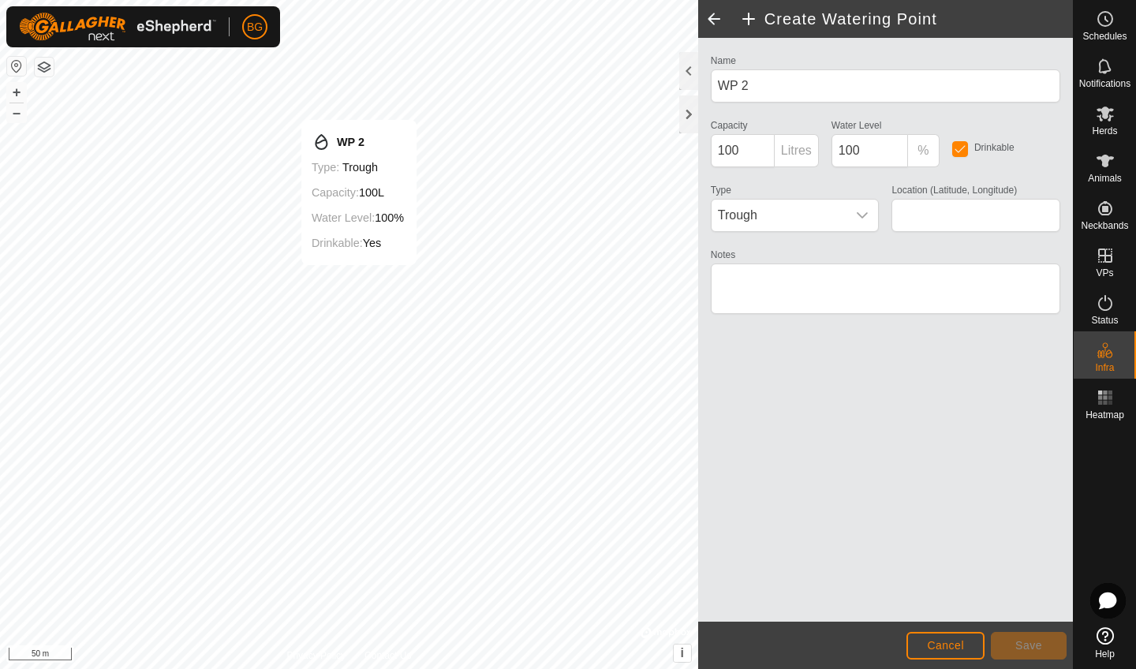
type input "58.863522, -122.750289"
click at [1023, 600] on span "Save" at bounding box center [1028, 645] width 27 height 13
